Goal: Information Seeking & Learning: Learn about a topic

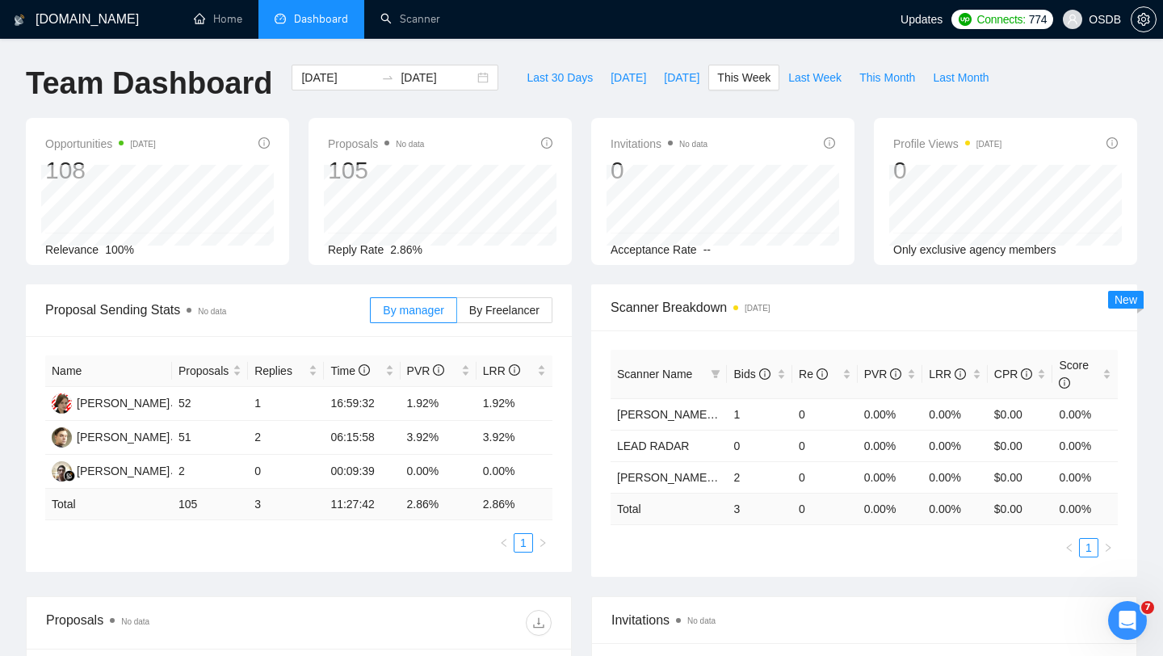
click at [1124, 610] on icon "Открыть службу сообщений Intercom" at bounding box center [1127, 620] width 27 height 27
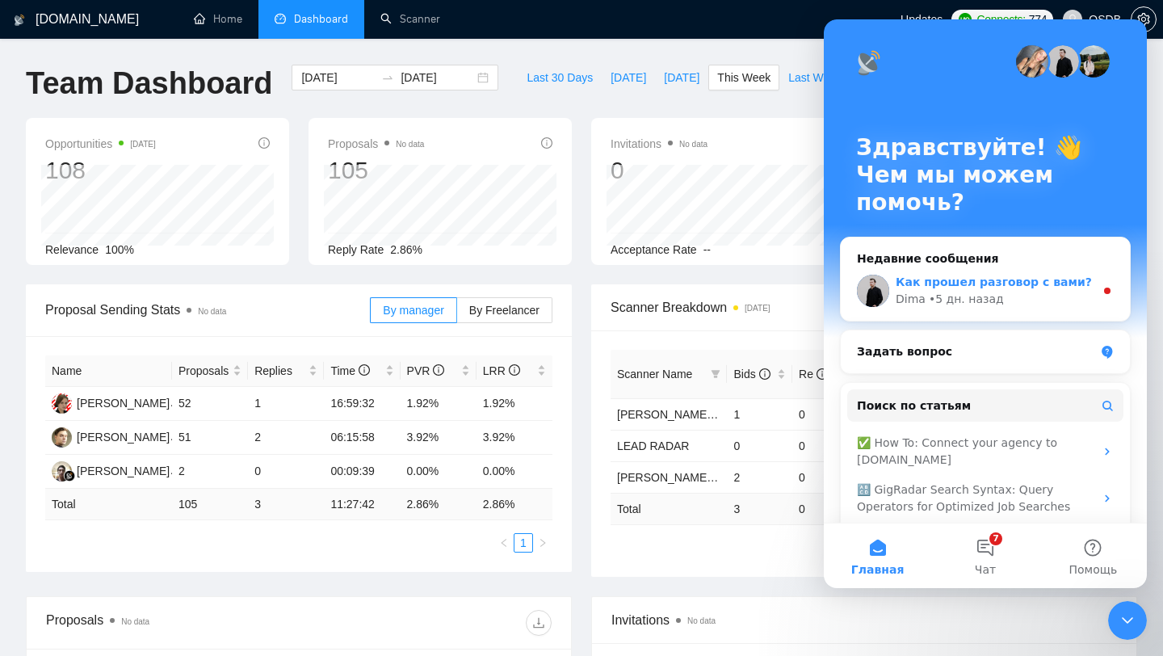
click at [992, 284] on span "Как прошел разговор с вами?" at bounding box center [994, 281] width 196 height 13
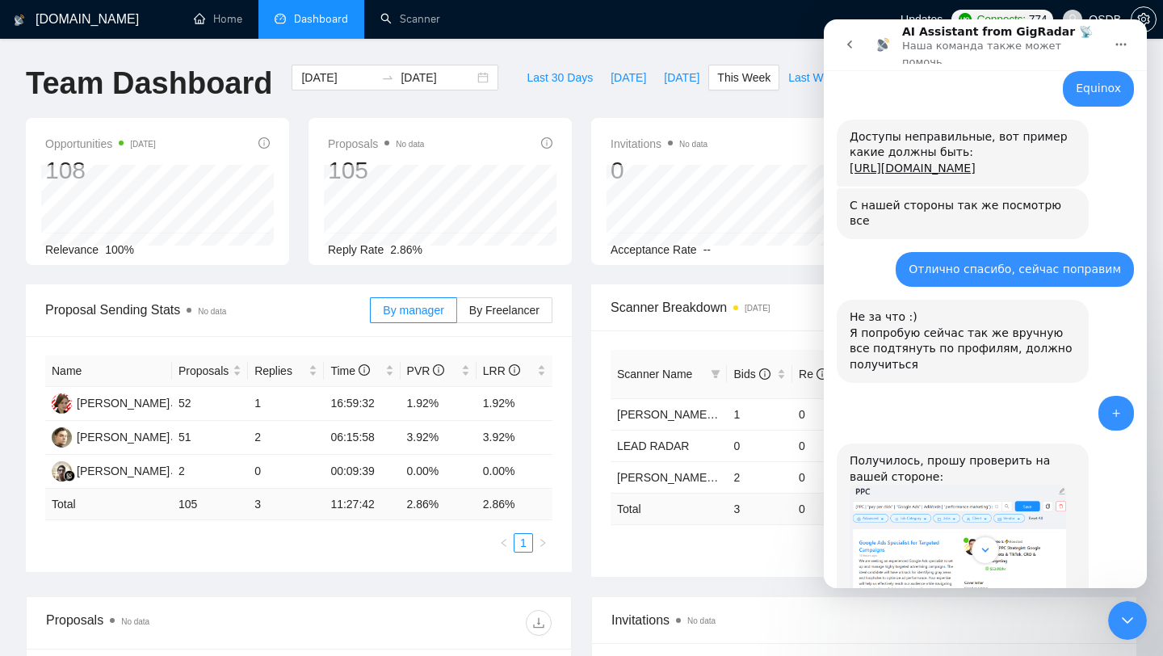
scroll to position [842, 0]
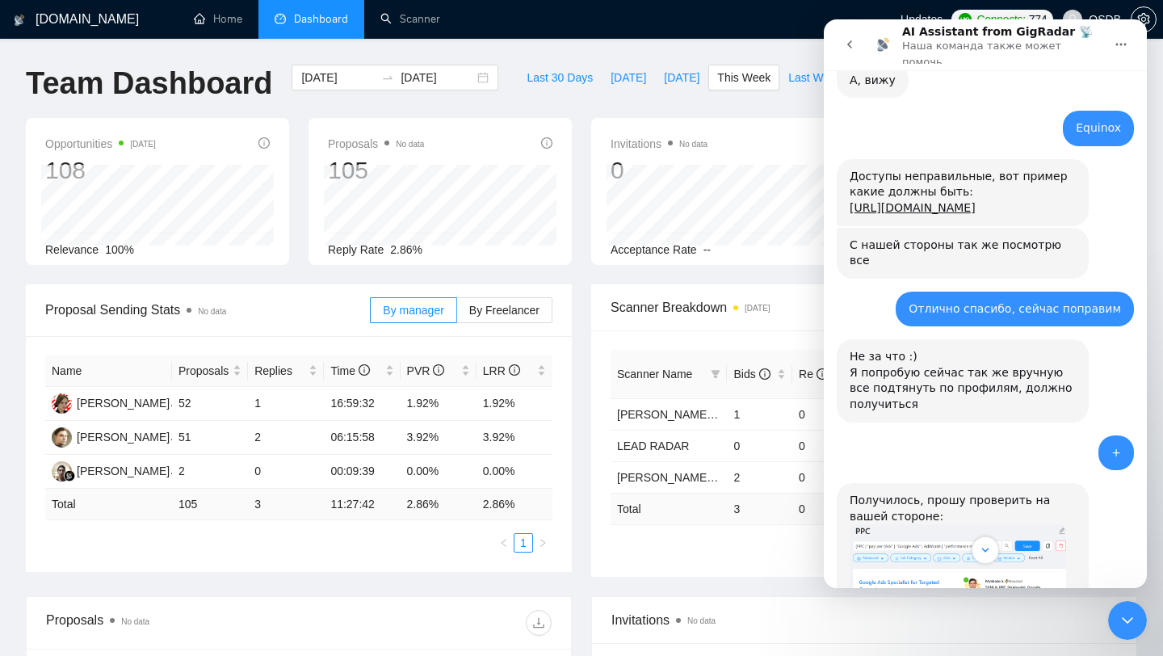
click at [886, 192] on div "Доступы неправильные, вот пример какие должны быть: [URL][DOMAIN_NAME]" at bounding box center [963, 193] width 226 height 48
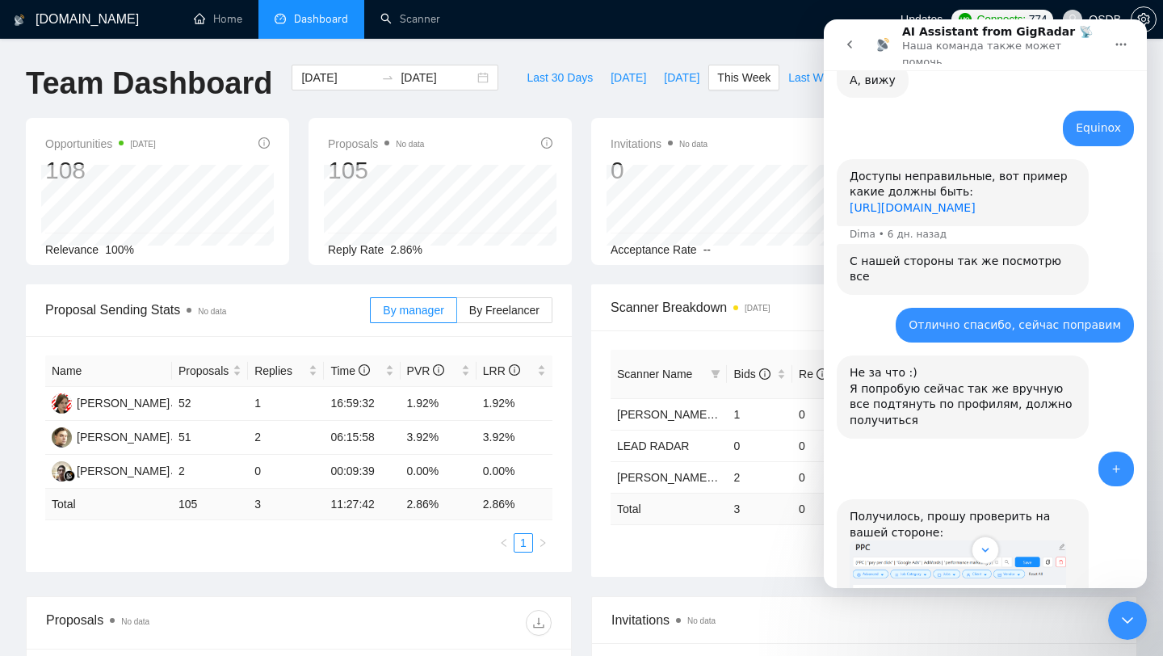
click at [910, 201] on link "[URL][DOMAIN_NAME]" at bounding box center [913, 207] width 126 height 13
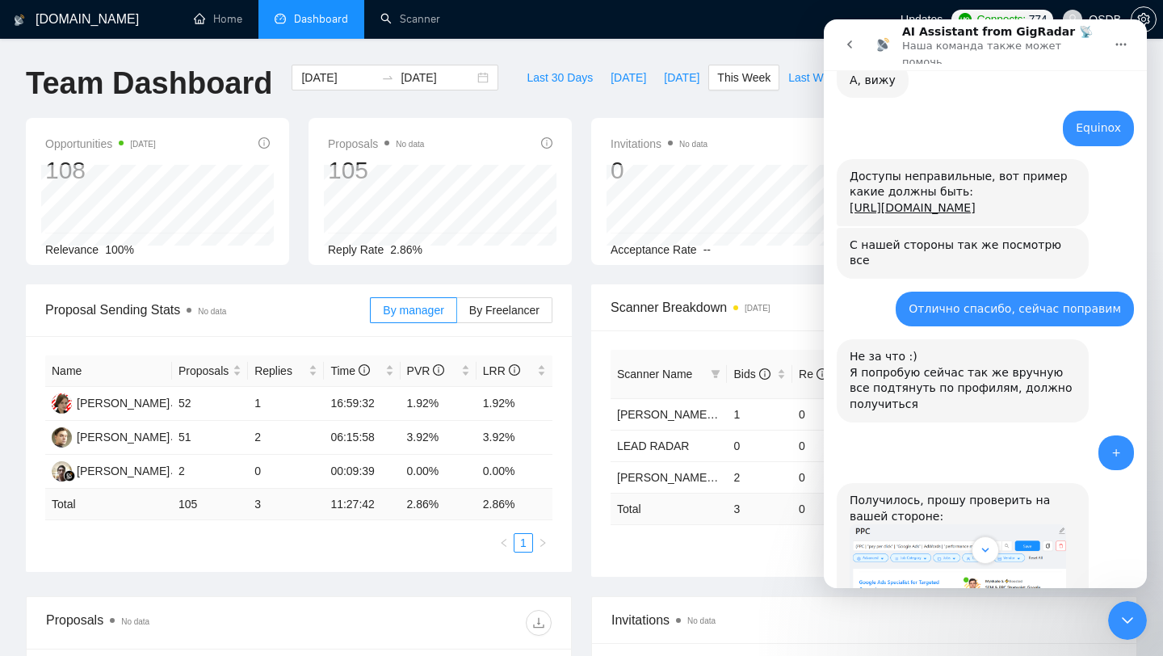
click at [1133, 616] on icon "Закрыть службу сообщений Intercom" at bounding box center [1127, 619] width 19 height 19
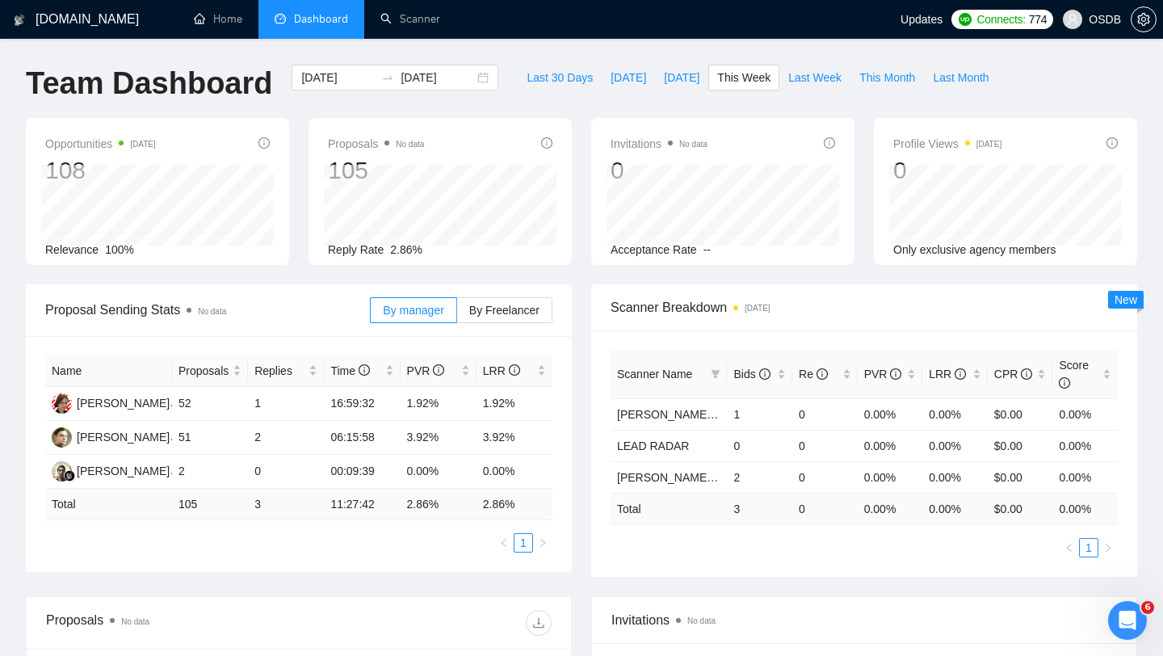
scroll to position [1482, 0]
click at [1084, 27] on span "OSDB" at bounding box center [1092, 20] width 78 height 52
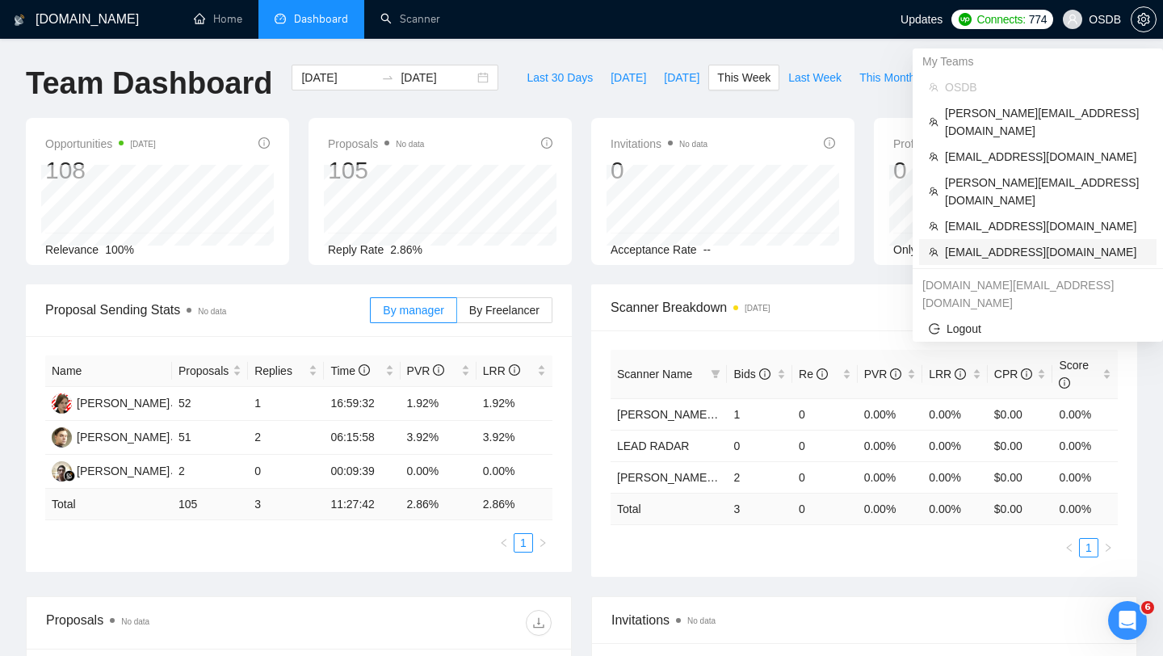
click at [992, 243] on span "[EMAIL_ADDRESS][DOMAIN_NAME]" at bounding box center [1046, 252] width 202 height 18
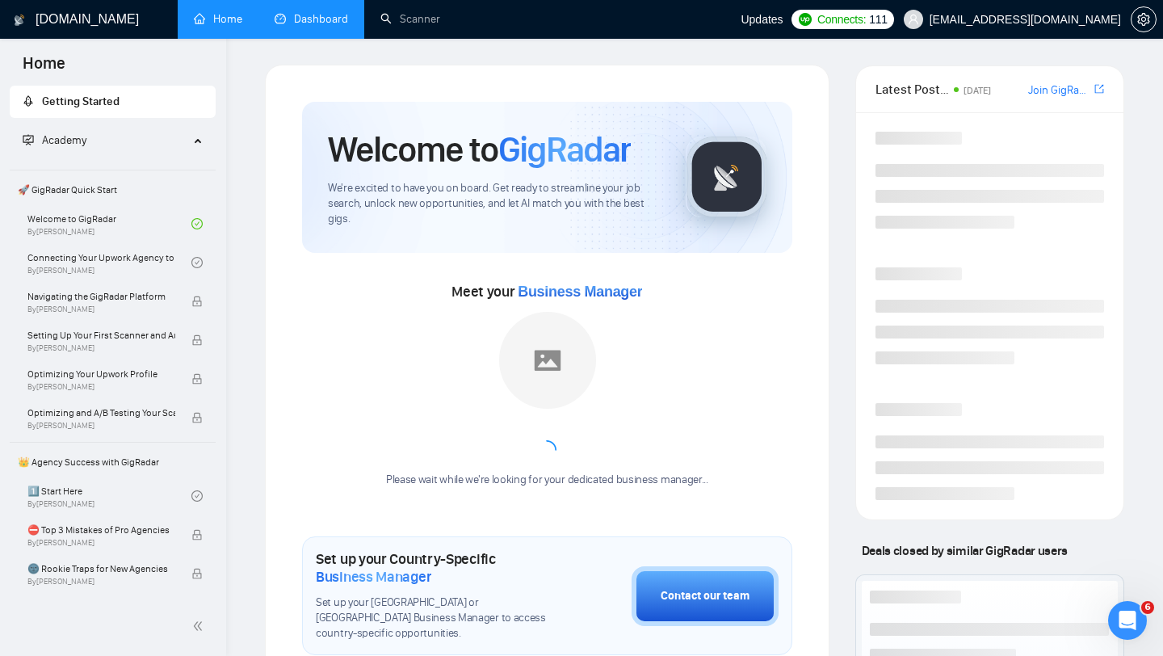
click at [330, 26] on link "Dashboard" at bounding box center [311, 19] width 73 height 14
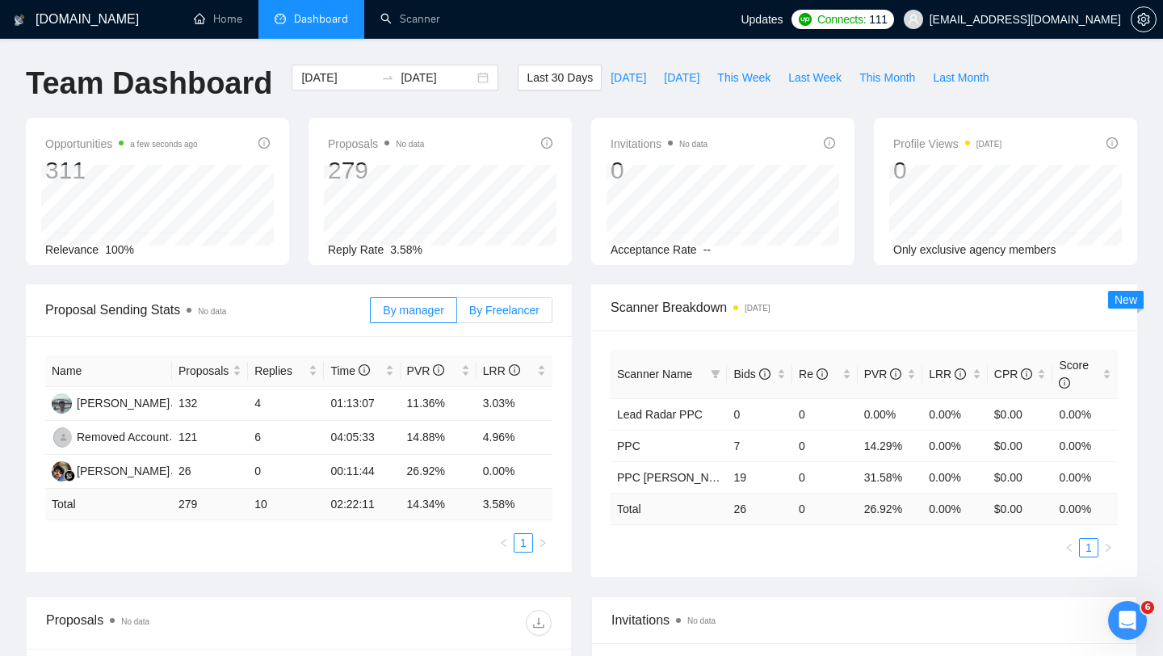
click at [513, 310] on span "By Freelancer" at bounding box center [504, 310] width 70 height 13
click at [457, 314] on input "By Freelancer" at bounding box center [457, 314] width 0 height 0
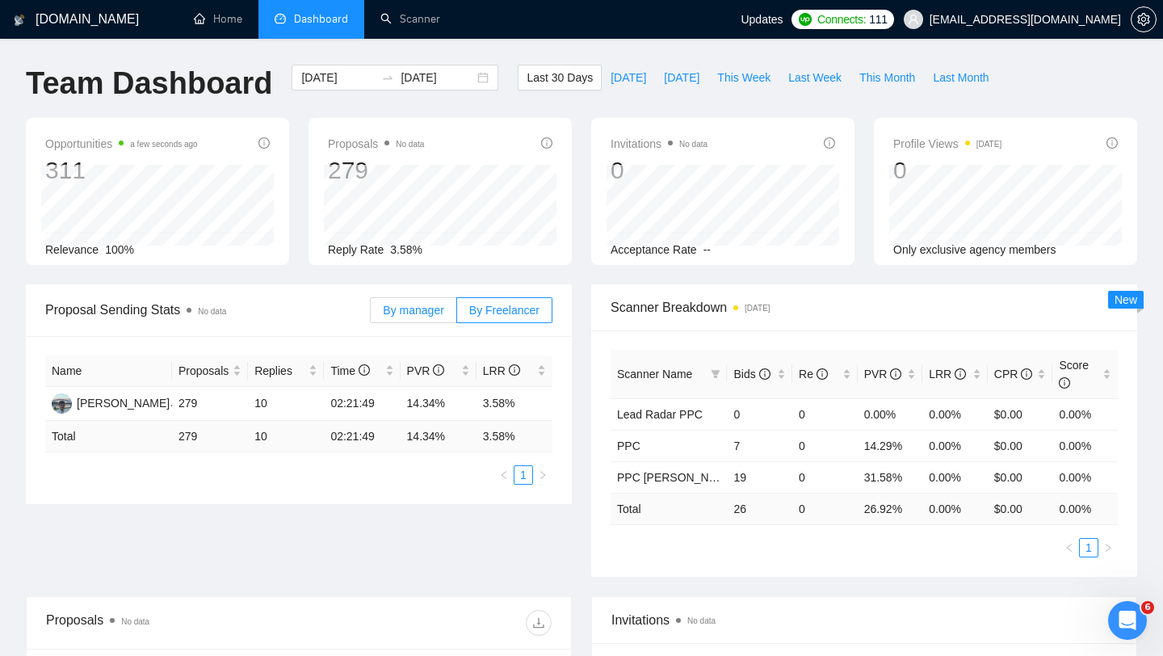
click at [408, 317] on label "By manager" at bounding box center [413, 310] width 86 height 26
click at [371, 314] on input "By manager" at bounding box center [371, 314] width 0 height 0
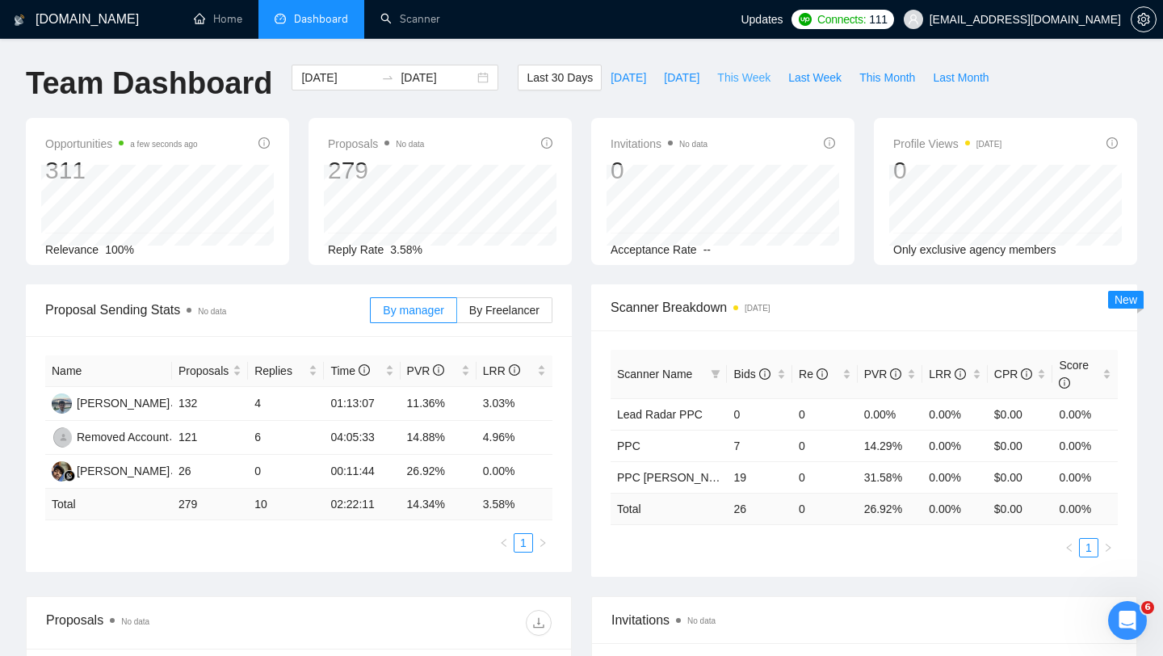
click at [761, 78] on span "This Week" at bounding box center [743, 78] width 53 height 18
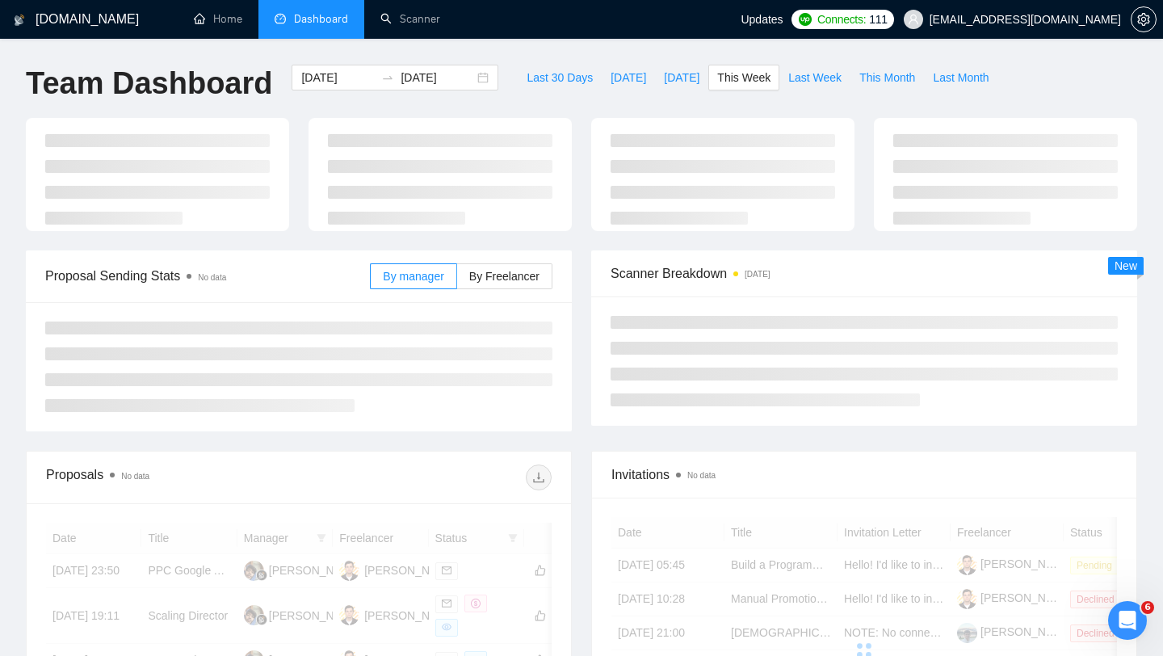
type input "[DATE]"
click at [798, 82] on span "Last Week" at bounding box center [814, 78] width 53 height 18
type input "[DATE]"
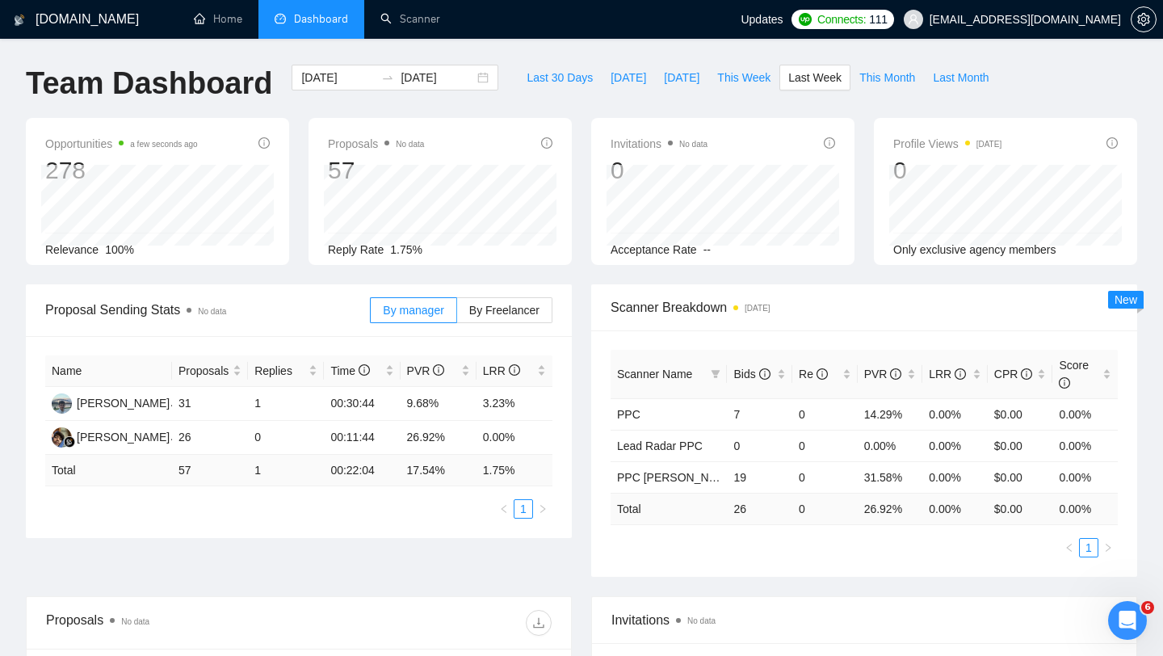
click at [264, 470] on td "1" at bounding box center [286, 470] width 76 height 31
click at [741, 74] on span "This Week" at bounding box center [743, 78] width 53 height 18
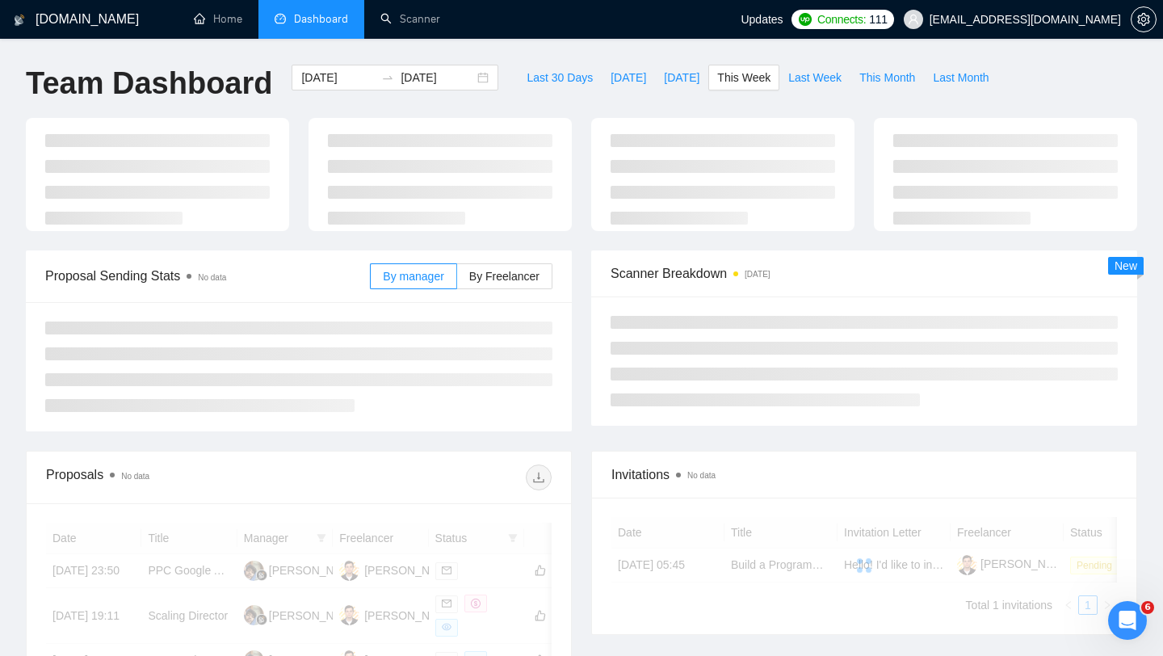
type input "[DATE]"
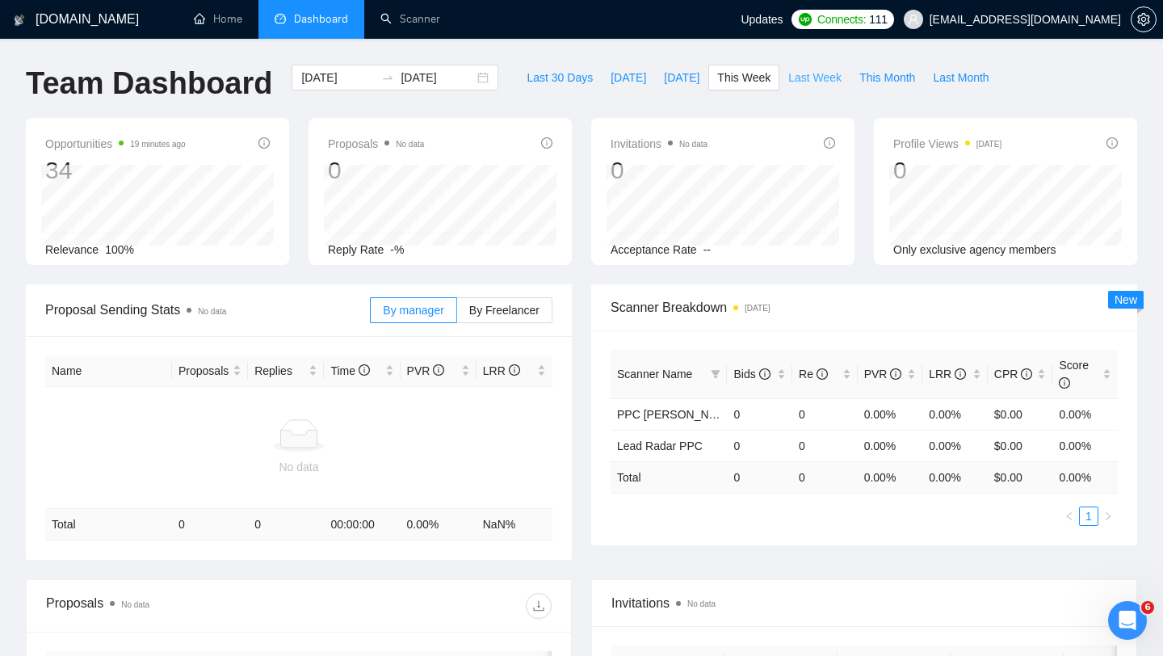
click at [803, 76] on span "Last Week" at bounding box center [814, 78] width 53 height 18
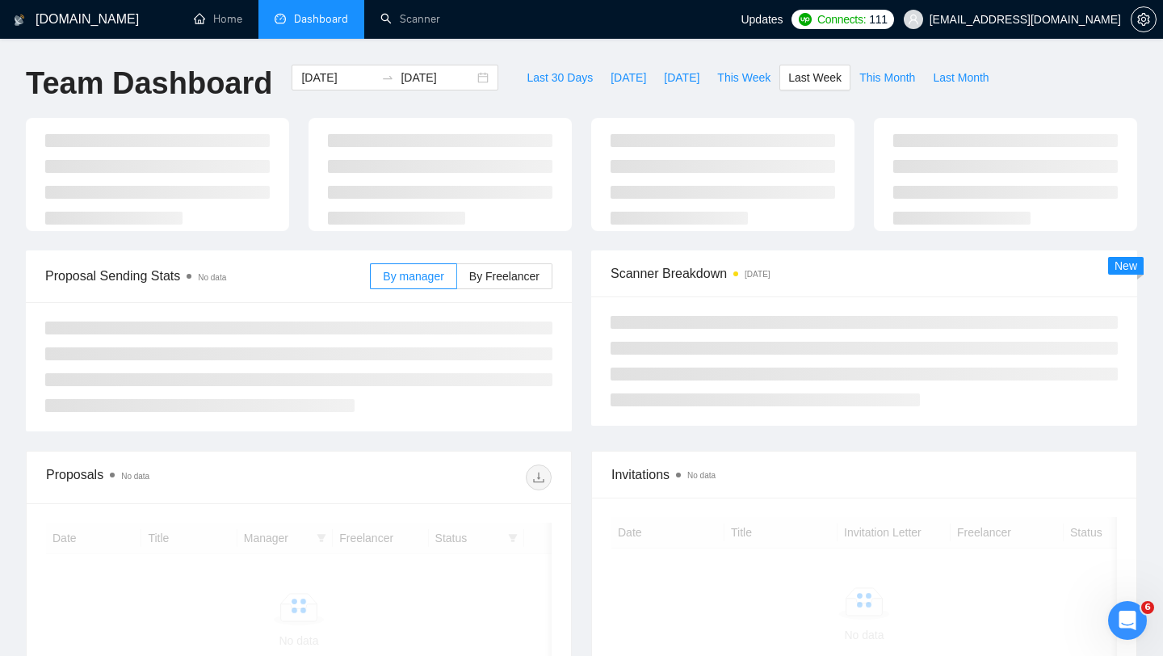
type input "[DATE]"
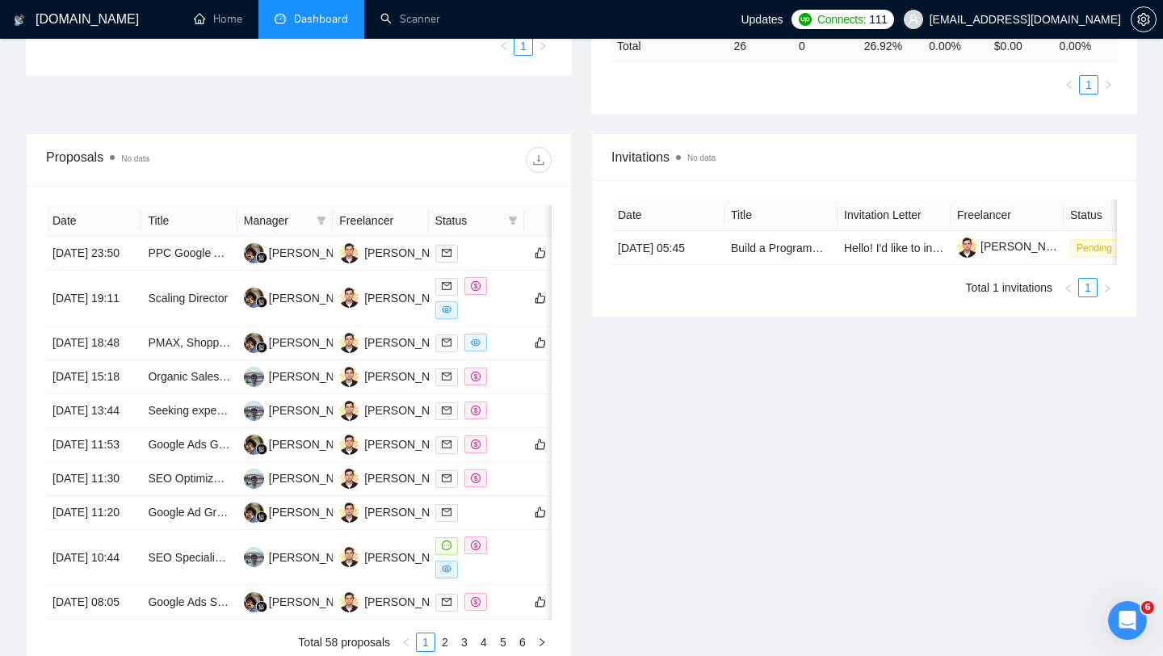
scroll to position [480, 0]
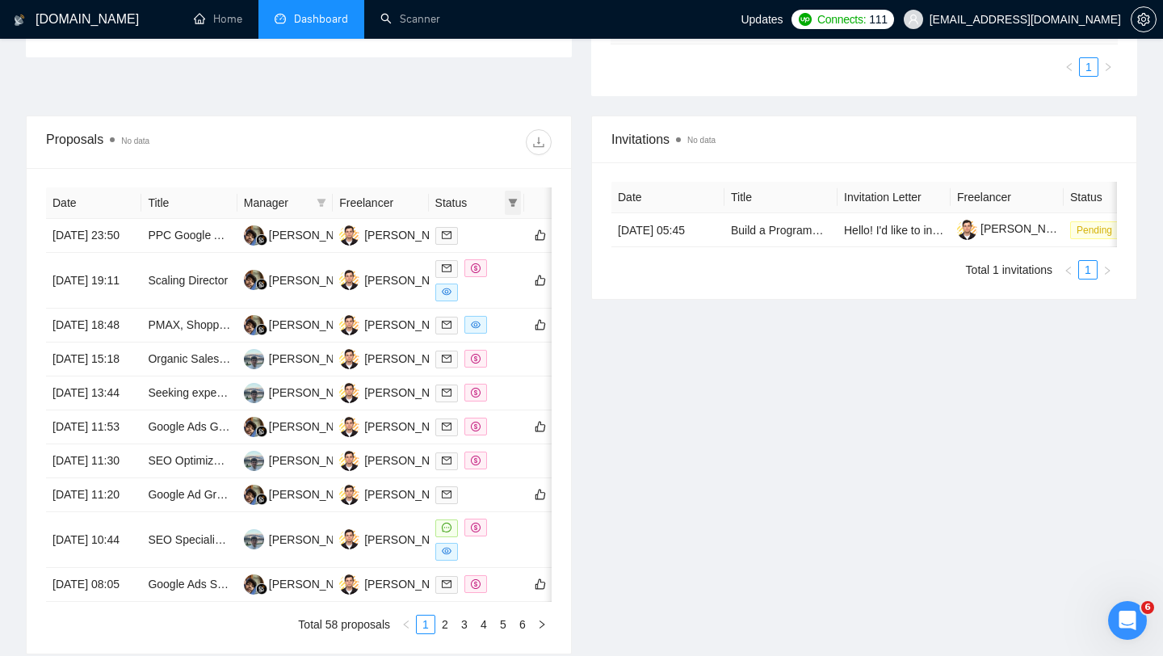
click at [510, 206] on icon "filter" at bounding box center [513, 203] width 10 height 10
click at [486, 233] on span "Chat" at bounding box center [473, 233] width 78 height 18
checkbox input "true"
click at [477, 259] on span "Sent" at bounding box center [473, 259] width 78 height 18
checkbox input "true"
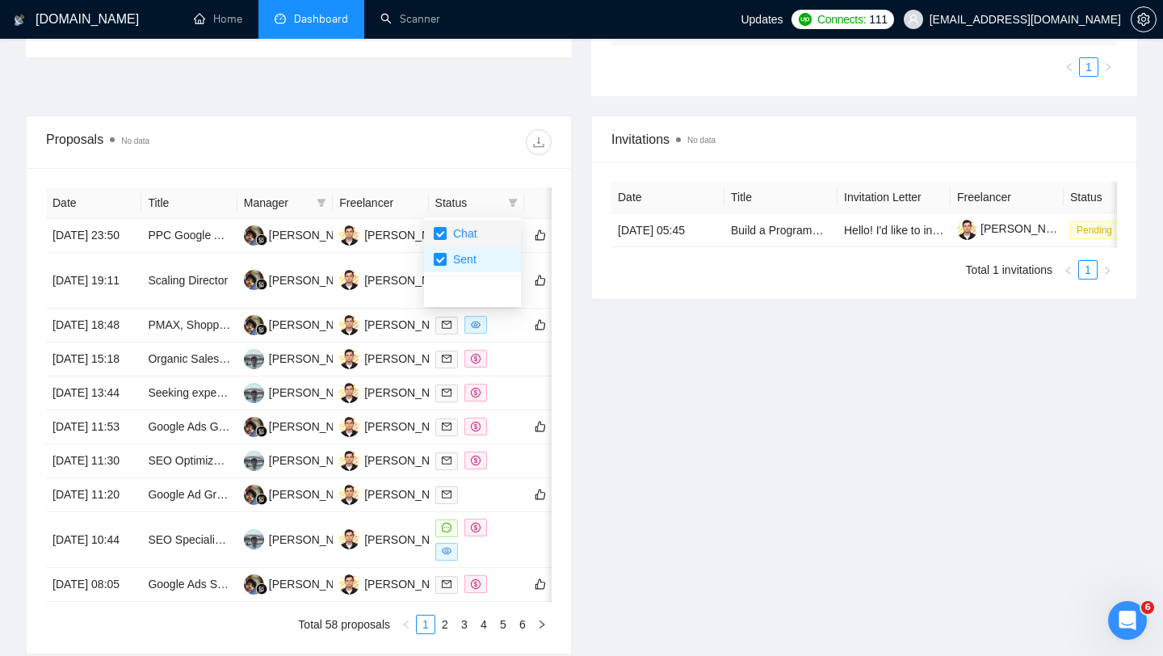
click at [477, 231] on span "Chat" at bounding box center [462, 233] width 31 height 13
checkbox input "false"
click at [468, 261] on span "Sent" at bounding box center [462, 259] width 30 height 13
checkbox input "false"
click at [472, 147] on div at bounding box center [425, 142] width 253 height 26
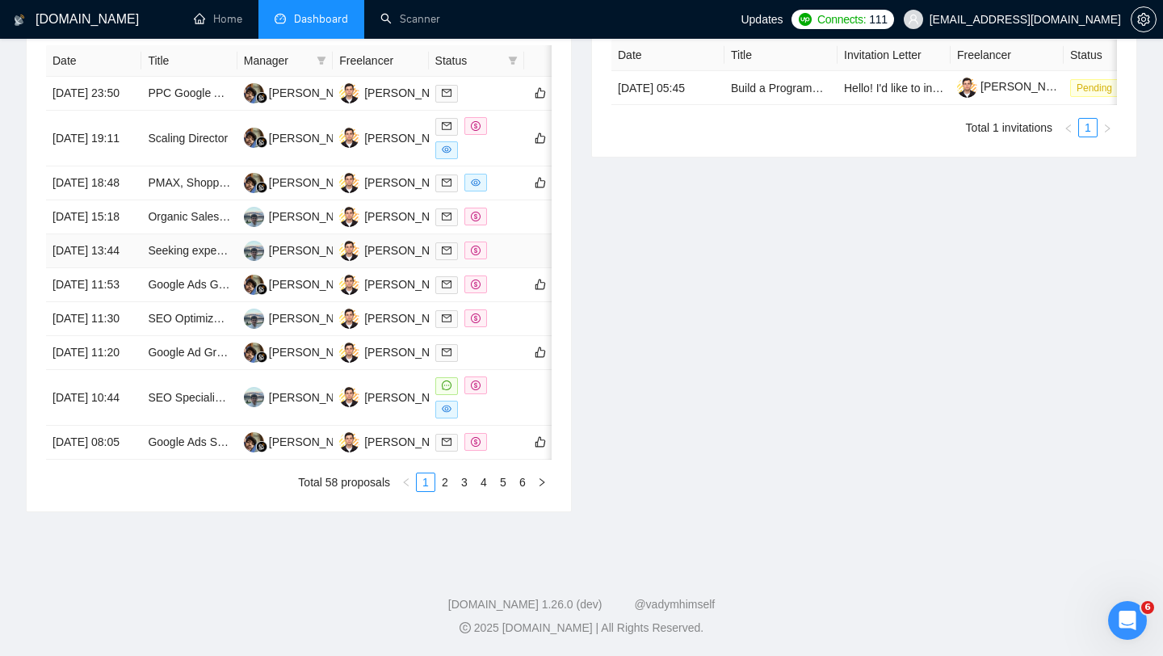
scroll to position [745, 0]
click at [525, 302] on td at bounding box center [551, 319] width 55 height 34
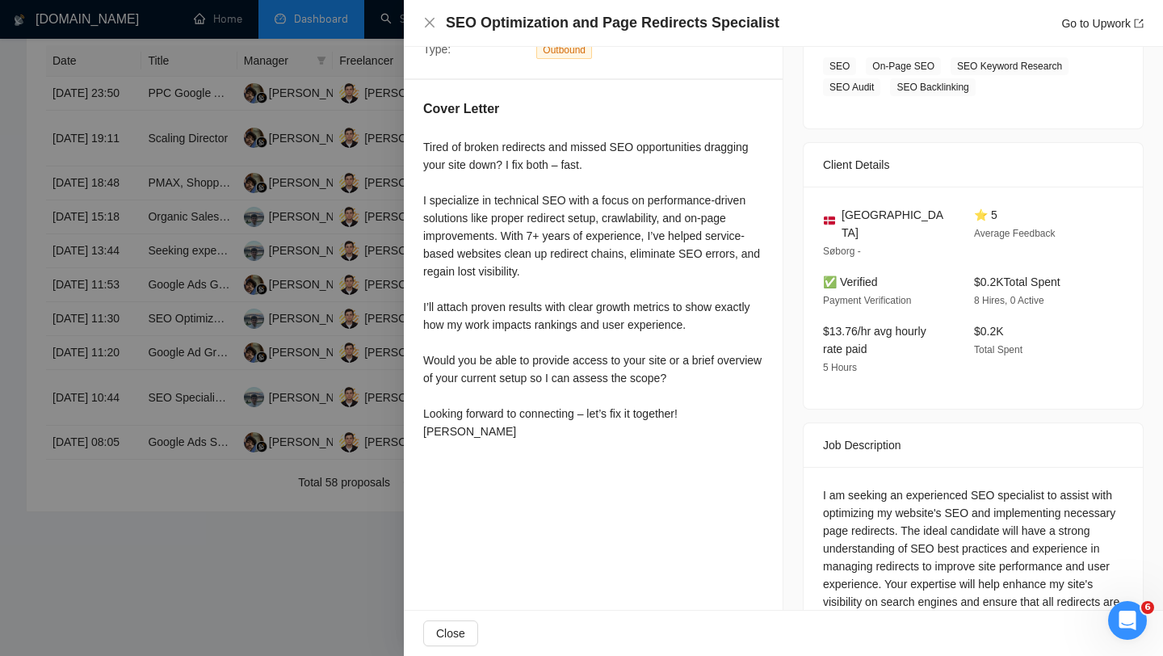
scroll to position [360, 0]
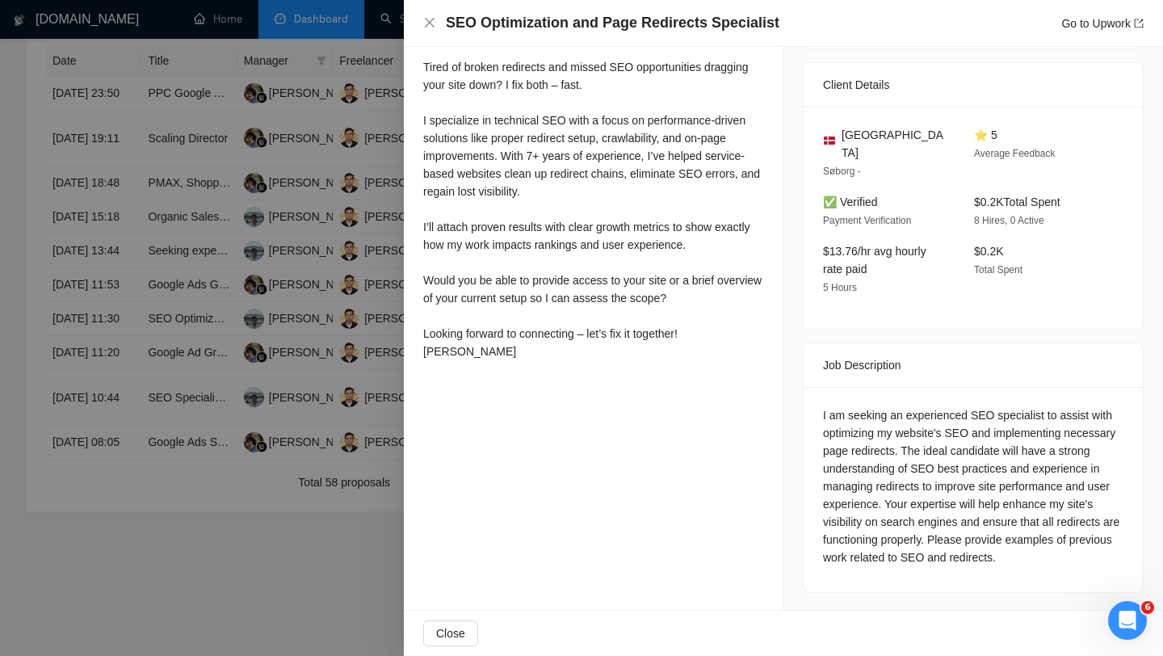
click at [365, 371] on div at bounding box center [581, 328] width 1163 height 656
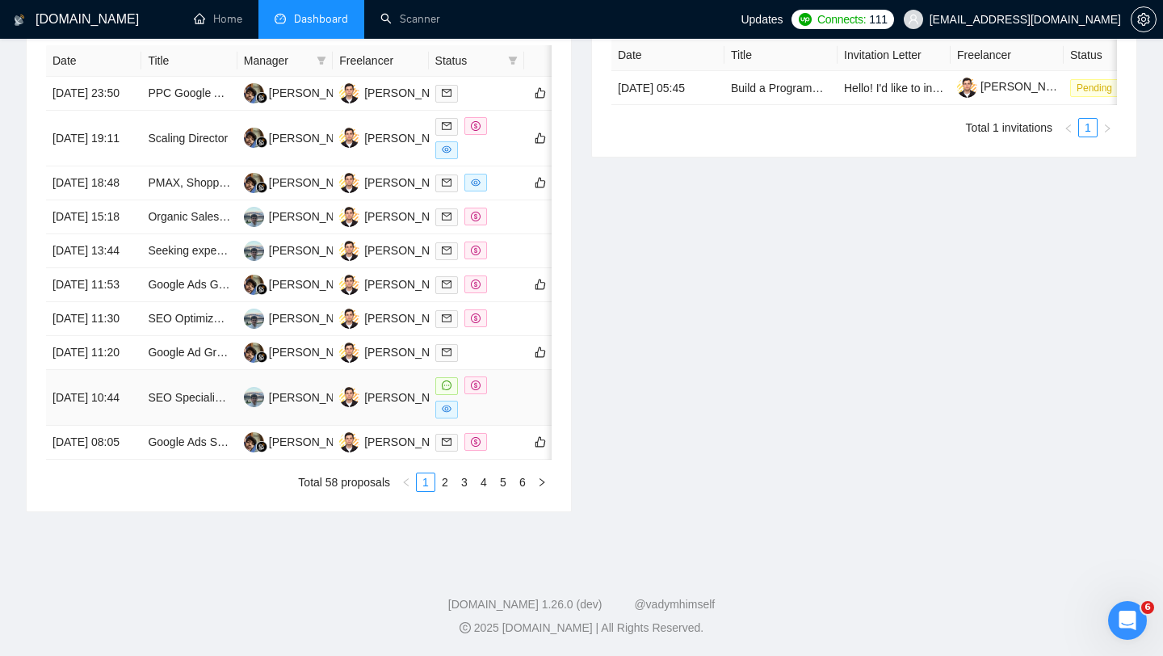
click at [502, 376] on div at bounding box center [476, 397] width 82 height 42
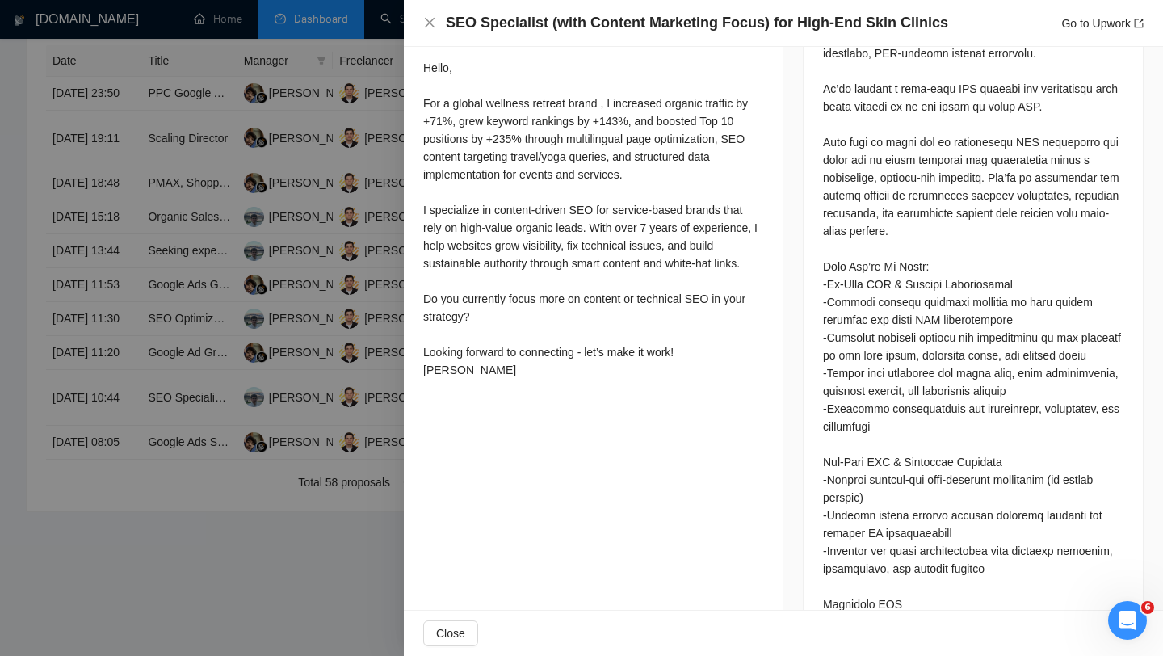
scroll to position [854, 0]
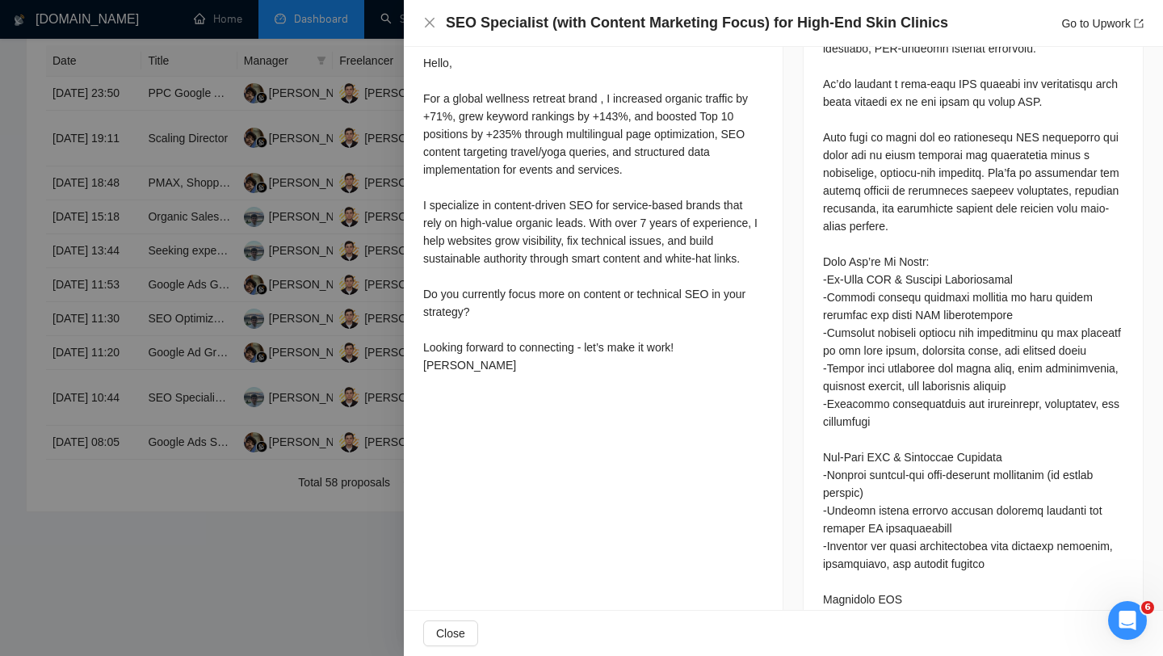
click at [296, 273] on div at bounding box center [581, 328] width 1163 height 656
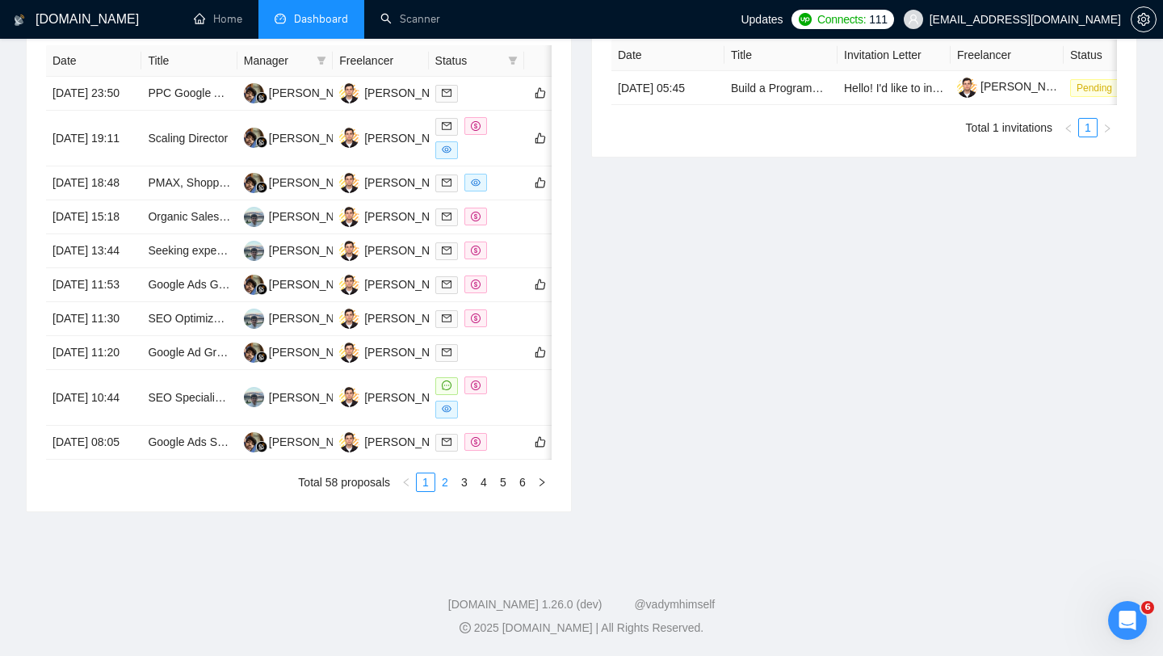
click at [447, 487] on link "2" at bounding box center [445, 482] width 18 height 18
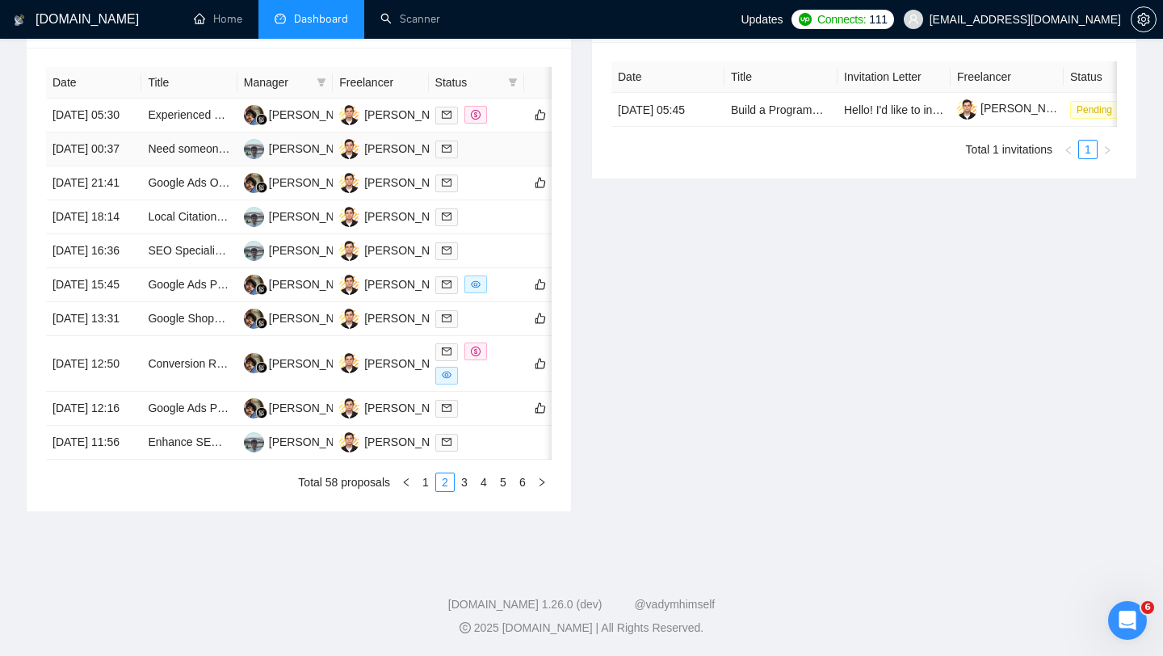
scroll to position [594, 0]
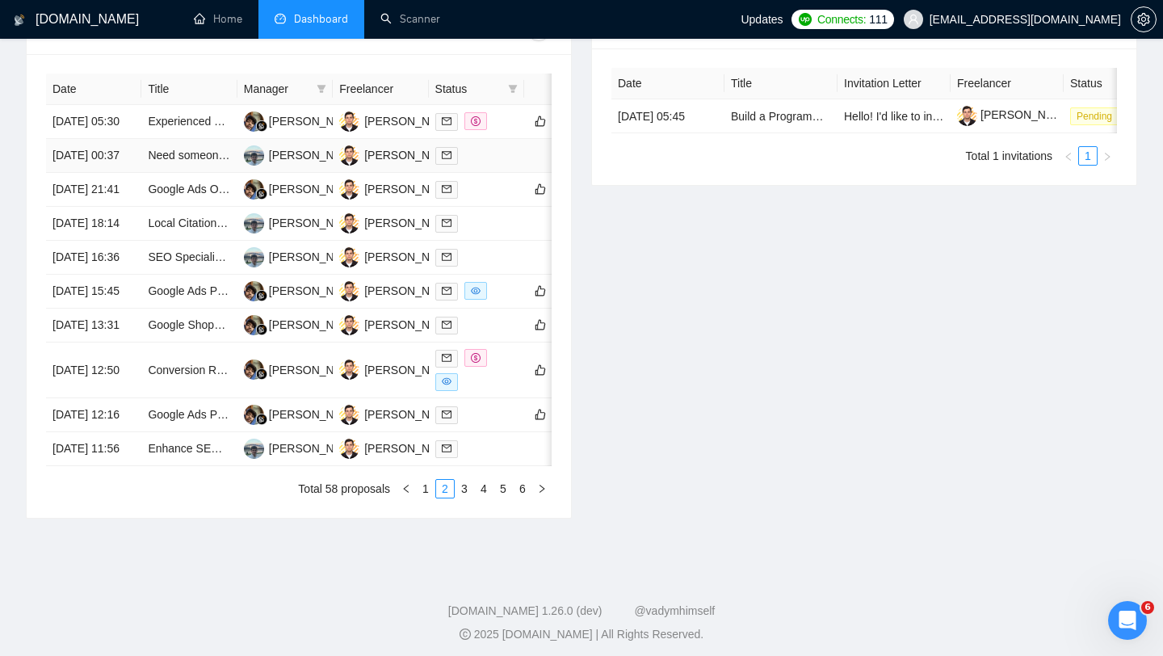
click at [501, 165] on div at bounding box center [476, 155] width 82 height 19
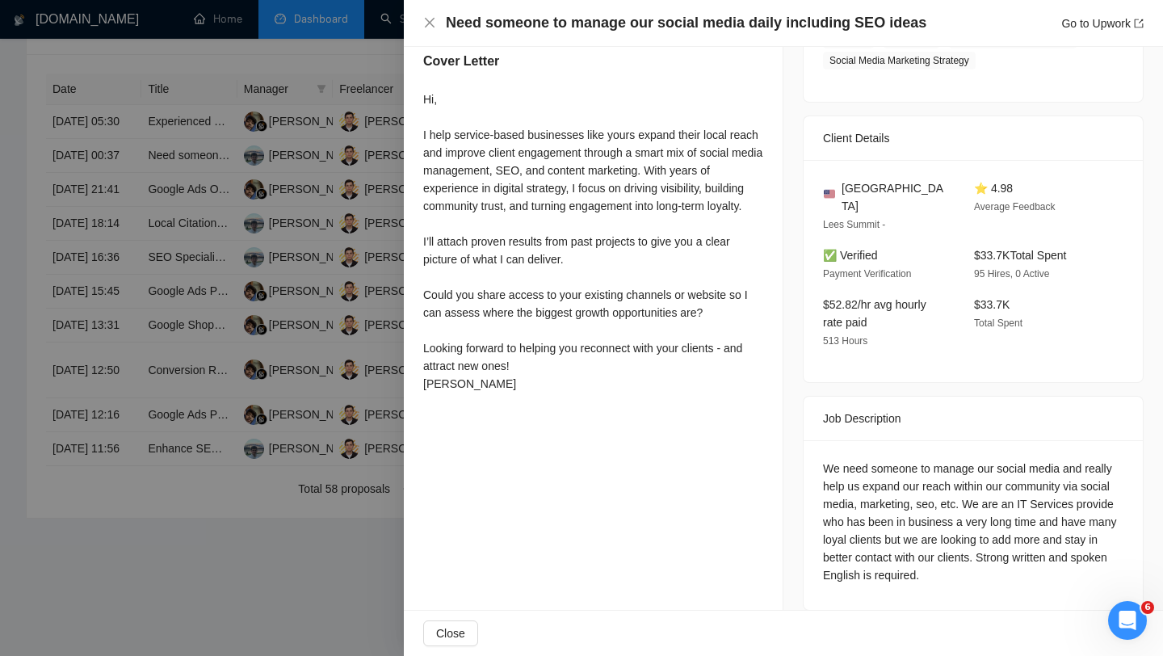
scroll to position [604, 0]
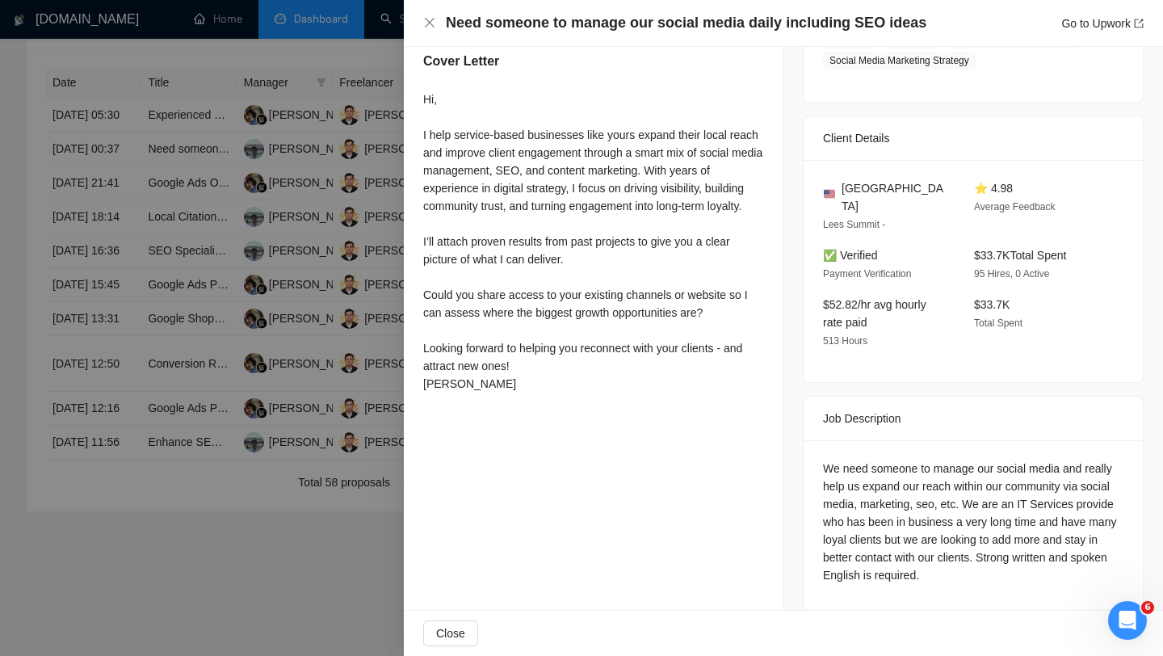
click at [398, 294] on div at bounding box center [581, 328] width 1163 height 656
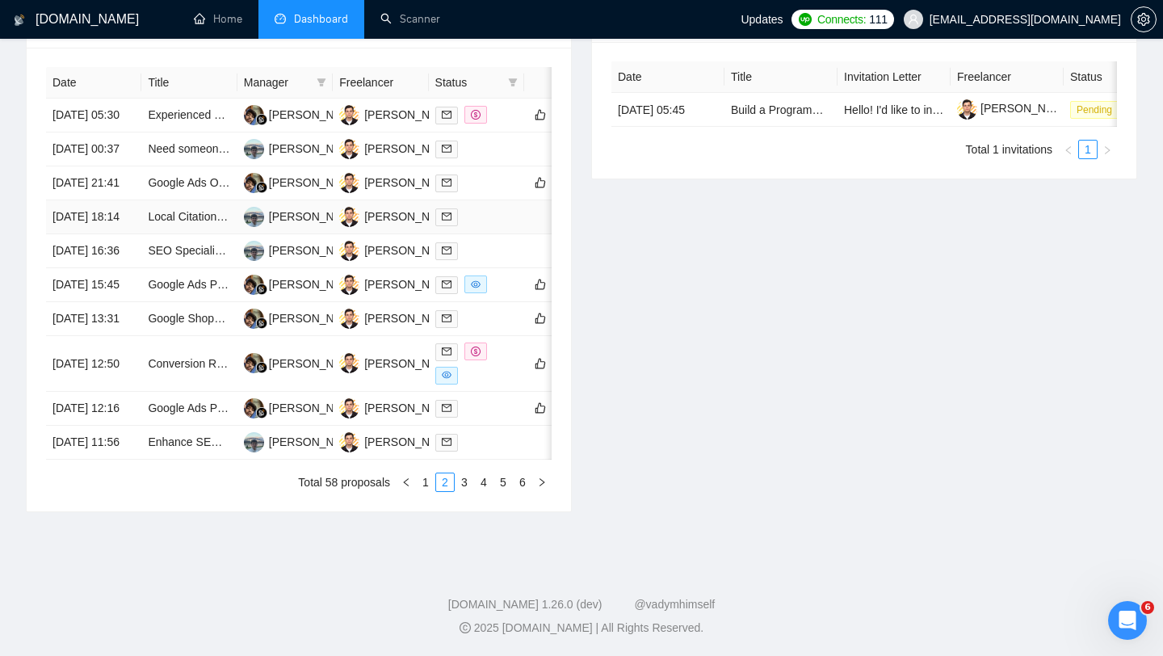
click at [510, 234] on td at bounding box center [476, 217] width 95 height 34
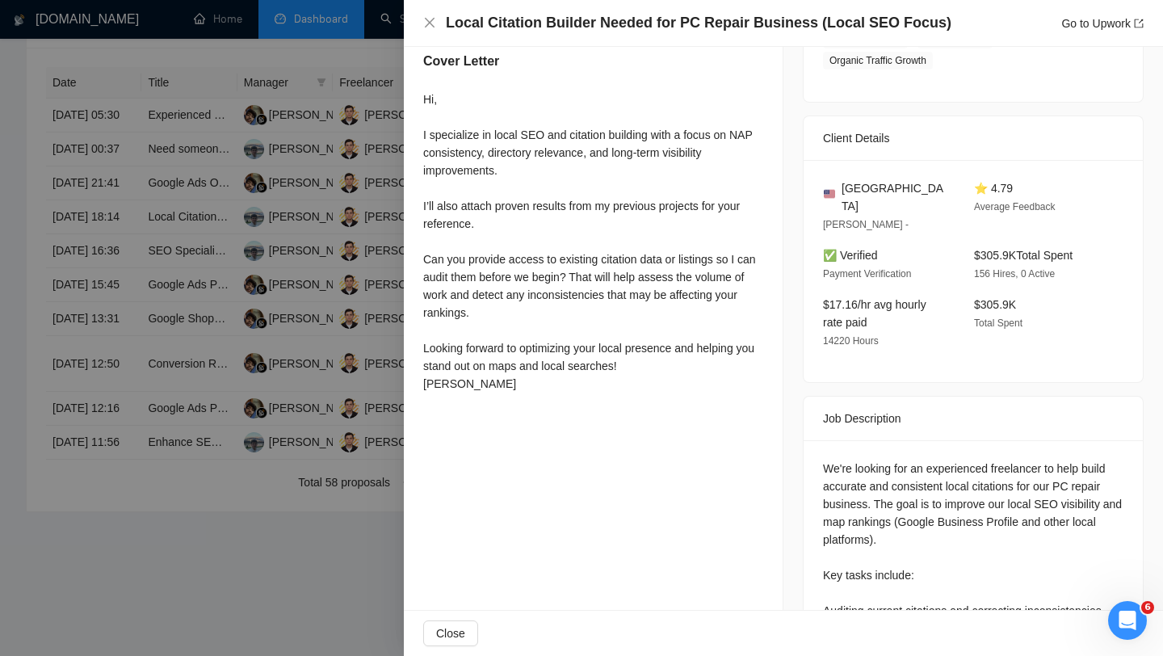
click at [331, 311] on div at bounding box center [581, 328] width 1163 height 656
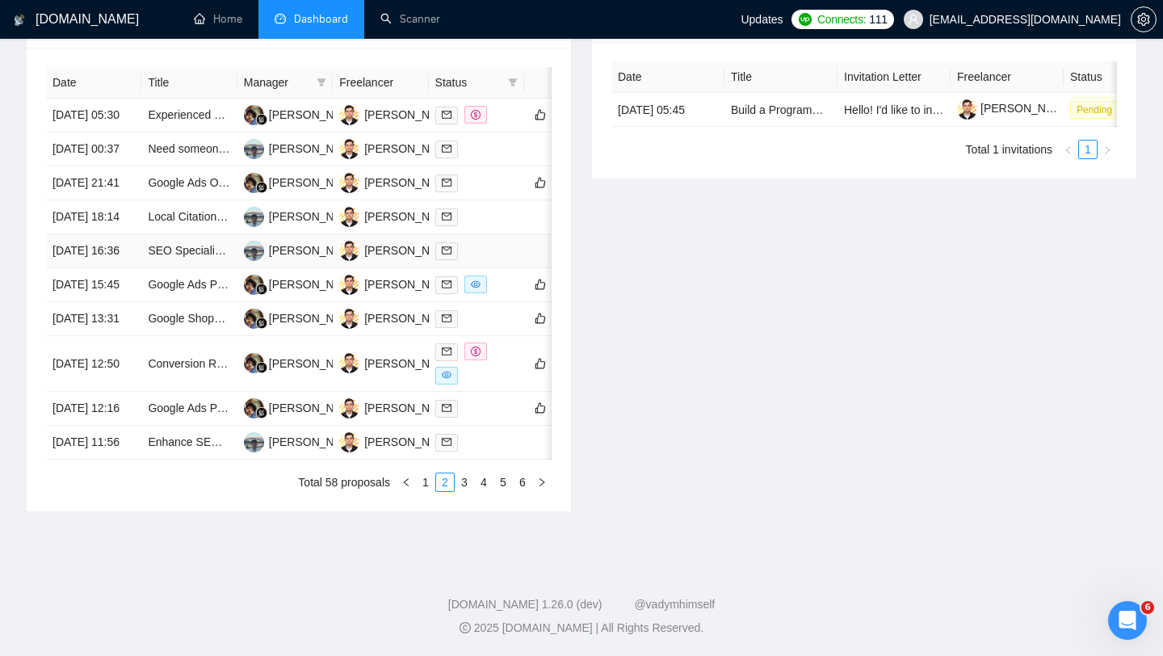
click at [521, 268] on td at bounding box center [476, 251] width 95 height 34
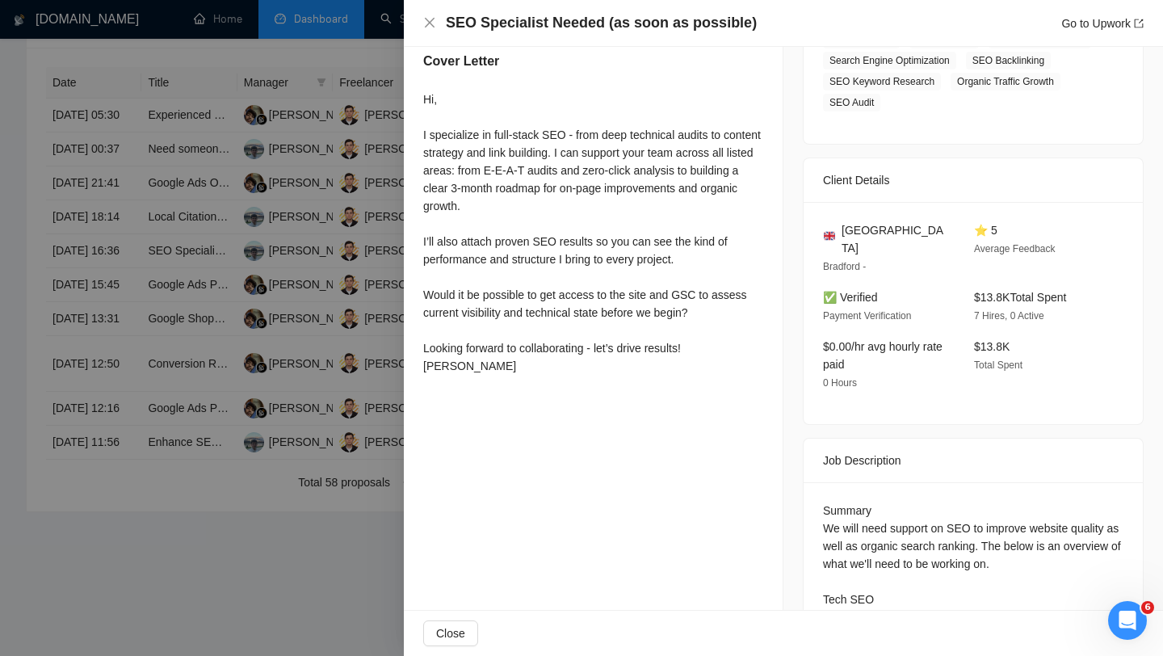
click at [321, 284] on div at bounding box center [581, 328] width 1163 height 656
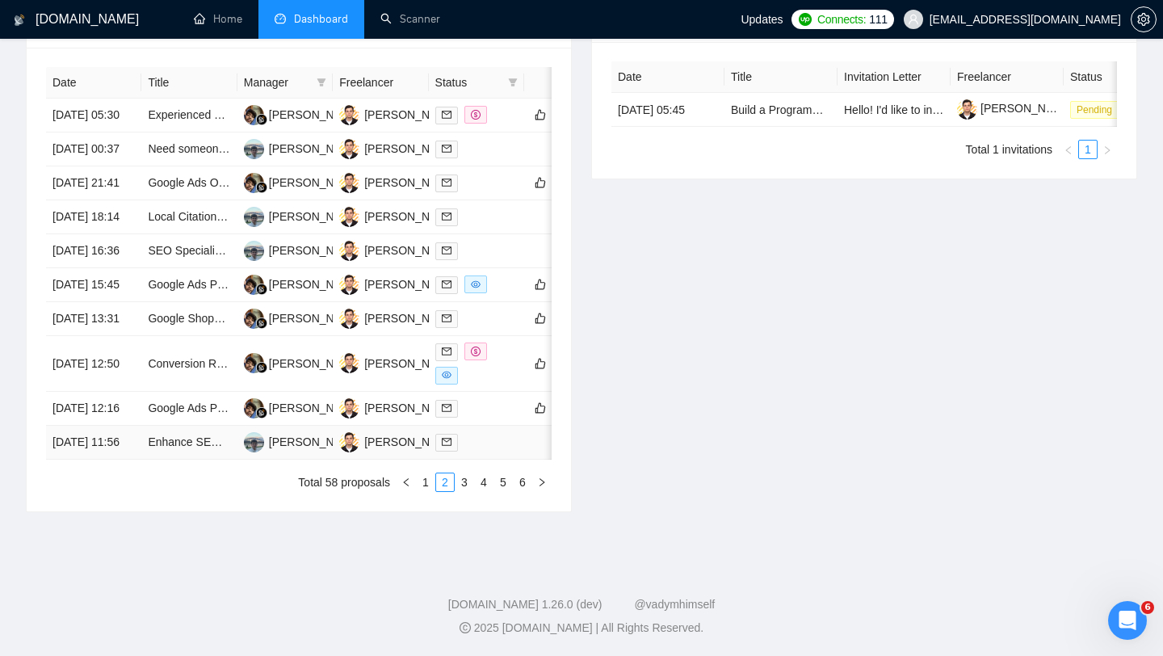
click at [497, 459] on td at bounding box center [476, 443] width 95 height 34
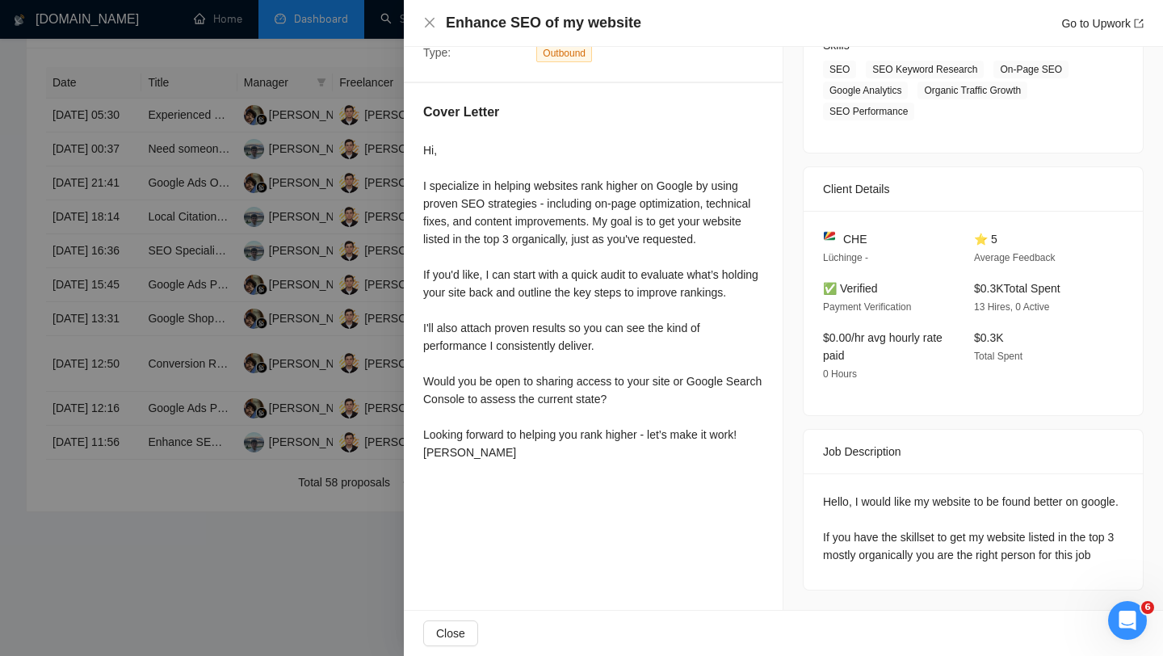
scroll to position [648, 0]
click at [310, 307] on div at bounding box center [581, 328] width 1163 height 656
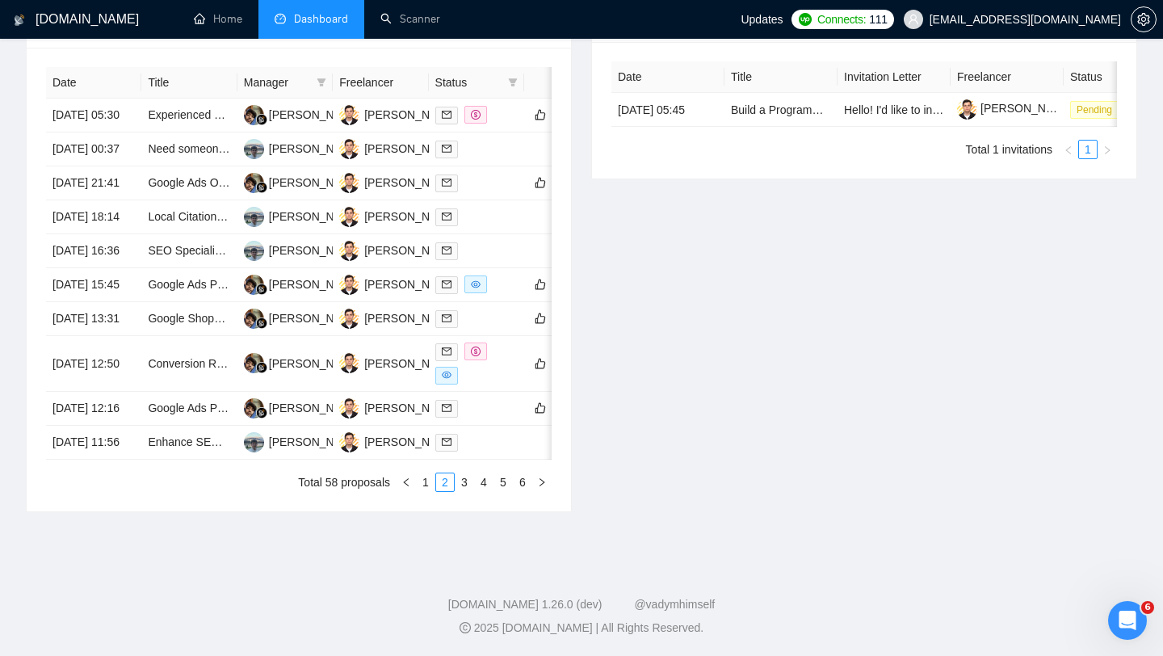
click at [467, 491] on link "3" at bounding box center [464, 482] width 18 height 18
